Goal: Task Accomplishment & Management: Manage account settings

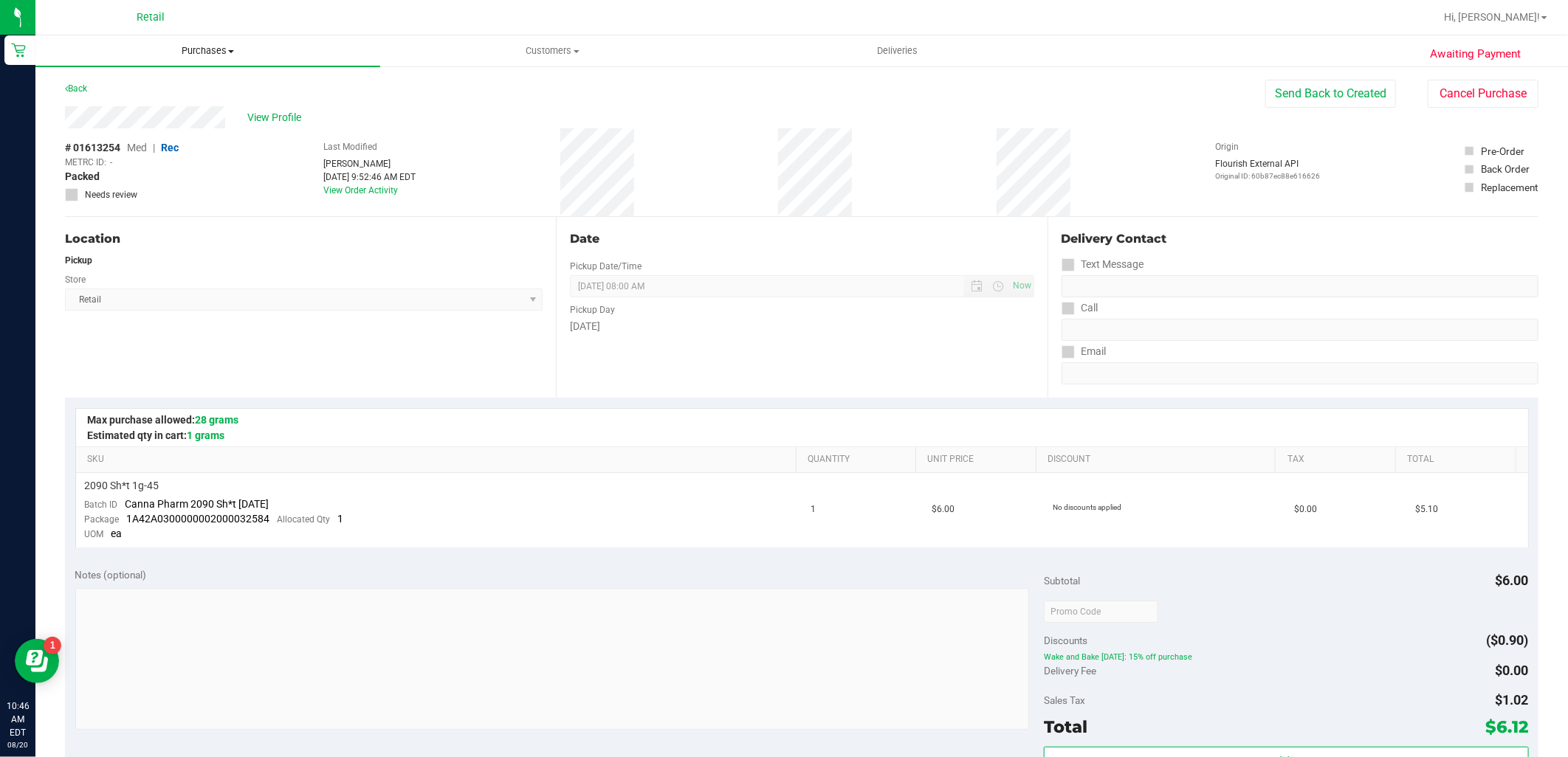
click at [215, 50] on span "Purchases" at bounding box center [207, 51] width 344 height 13
click at [235, 89] on li "Summary of purchases" at bounding box center [207, 89] width 344 height 18
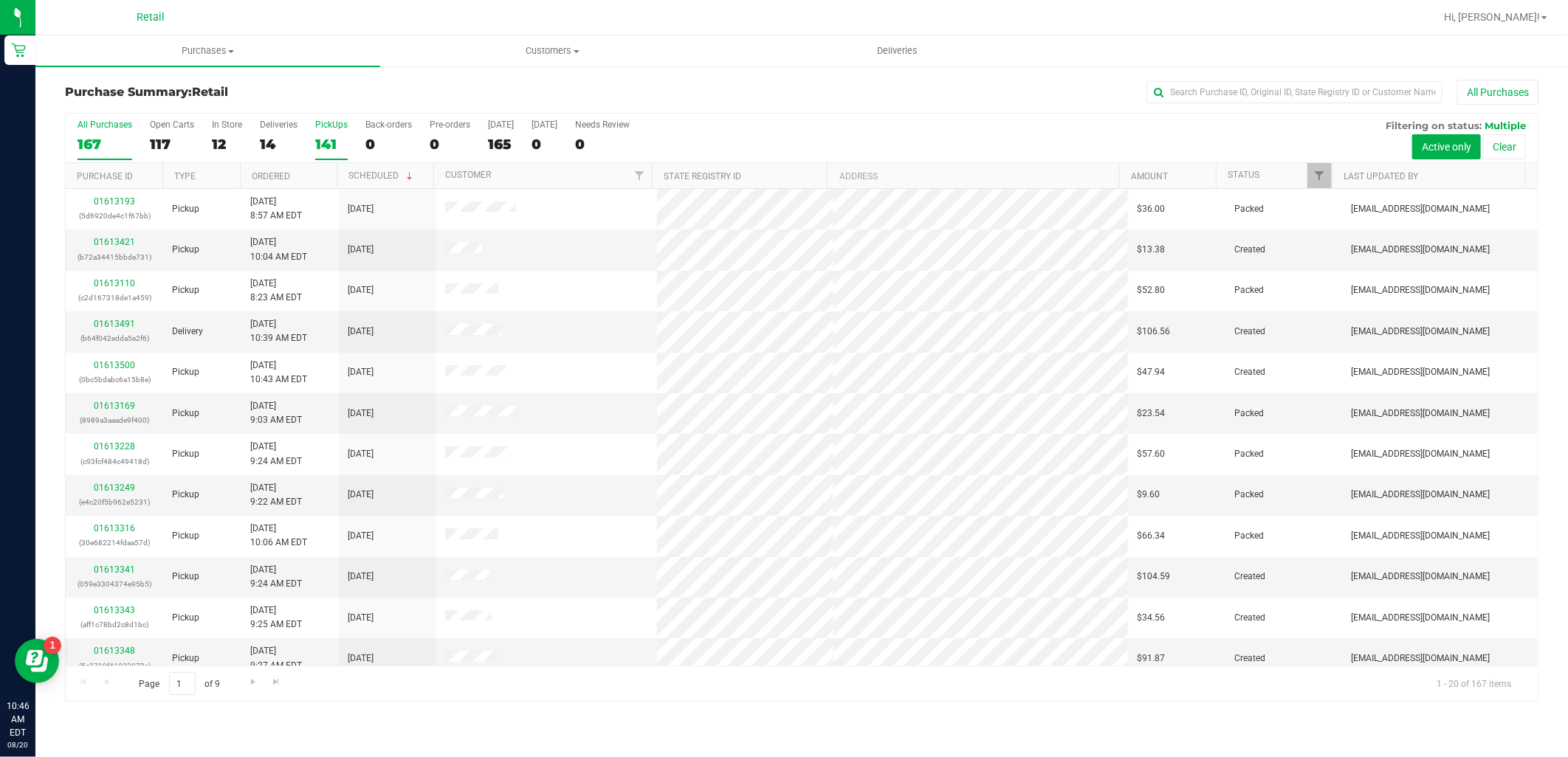
click at [337, 149] on div "141" at bounding box center [331, 144] width 32 height 17
click at [0, 0] on input "PickUps 141" at bounding box center [0, 0] width 0 height 0
click at [330, 140] on div "140" at bounding box center [331, 144] width 32 height 17
click at [0, 0] on input "PickUps 140" at bounding box center [0, 0] width 0 height 0
click at [1212, 103] on input "text" at bounding box center [1295, 92] width 296 height 22
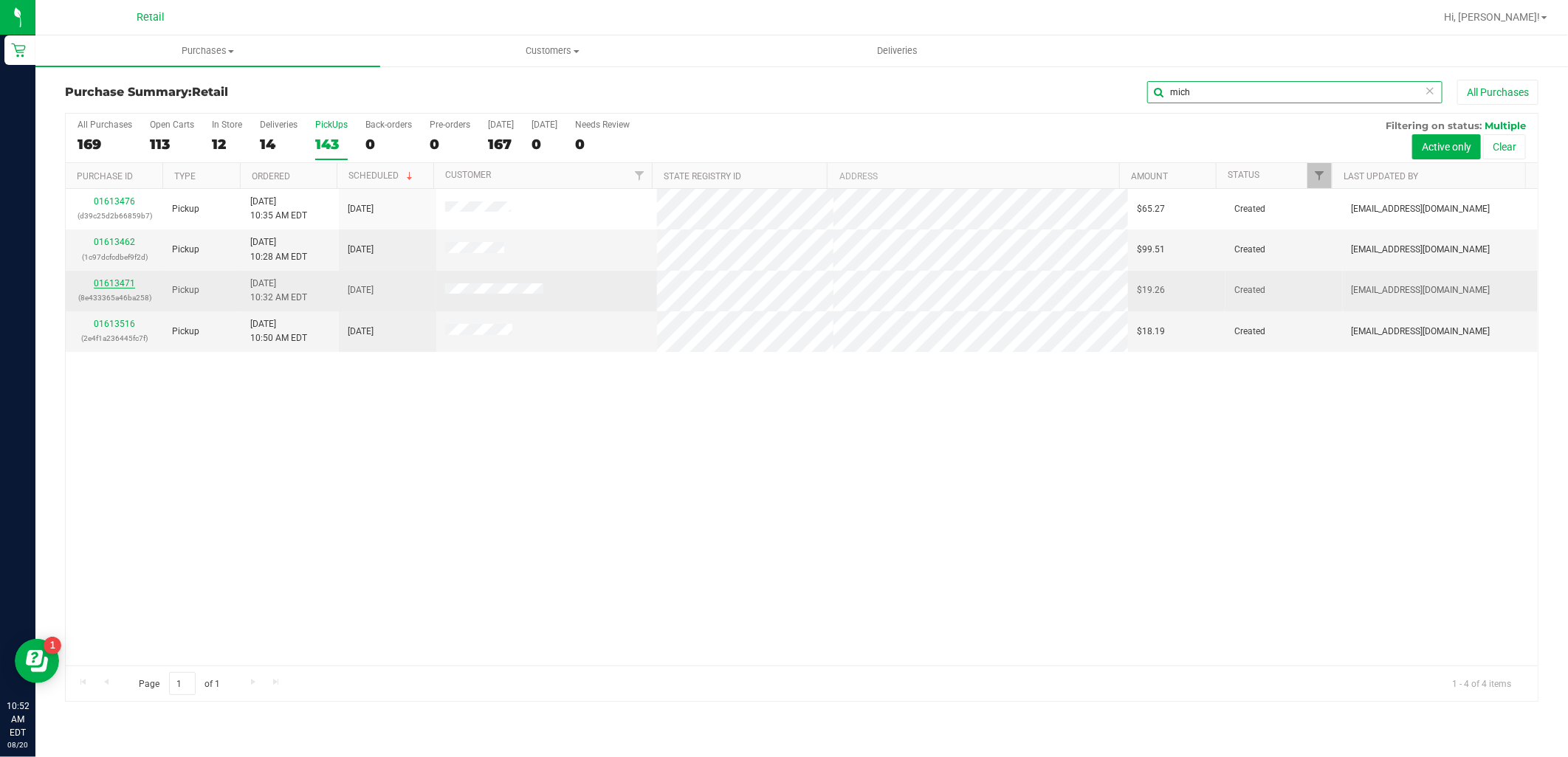
type input "mich"
click at [113, 282] on link "01613471" at bounding box center [115, 282] width 42 height 10
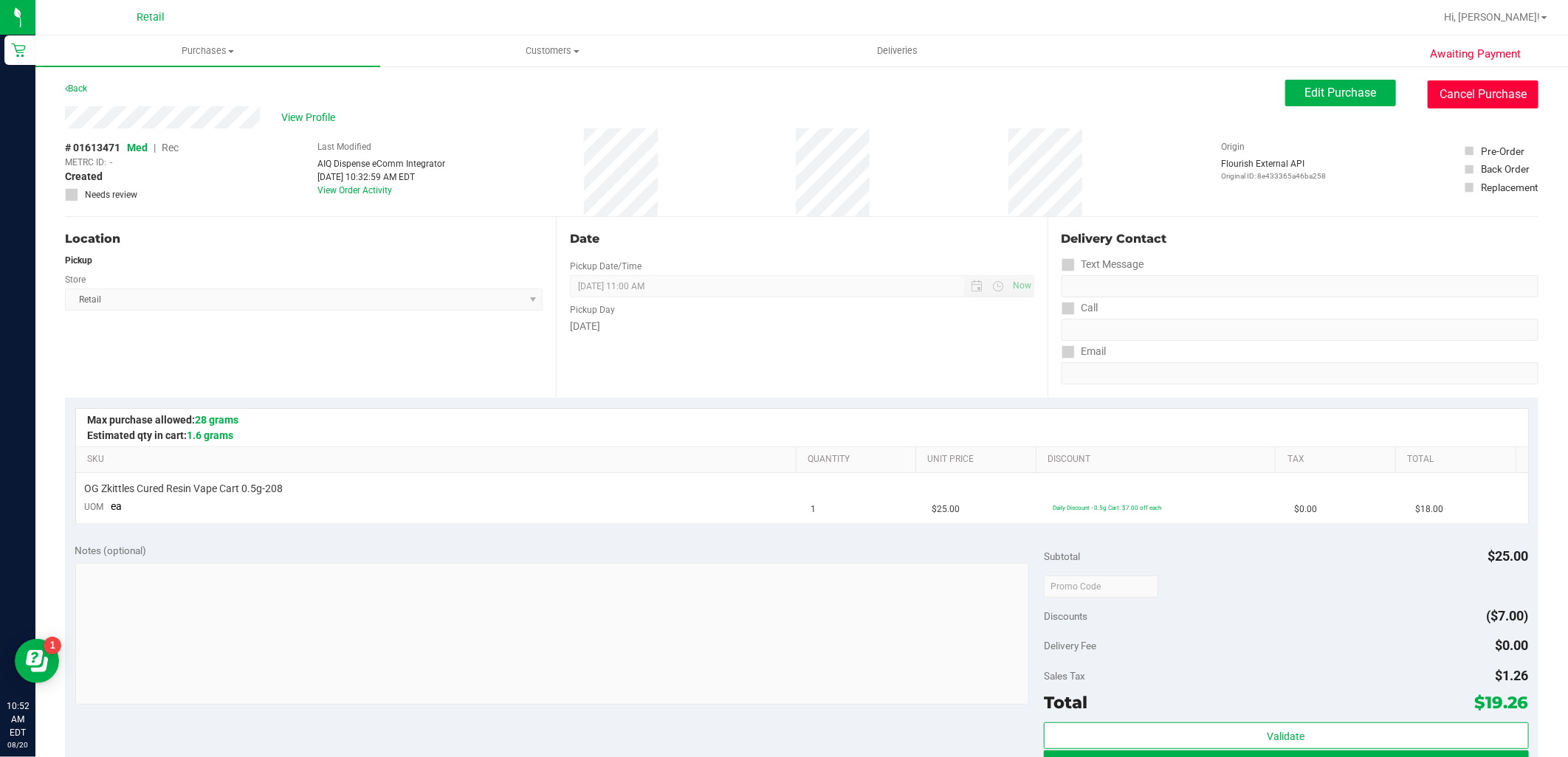
click at [1473, 92] on button "Cancel Purchase" at bounding box center [1483, 94] width 111 height 28
